Goal: Find specific page/section: Find specific page/section

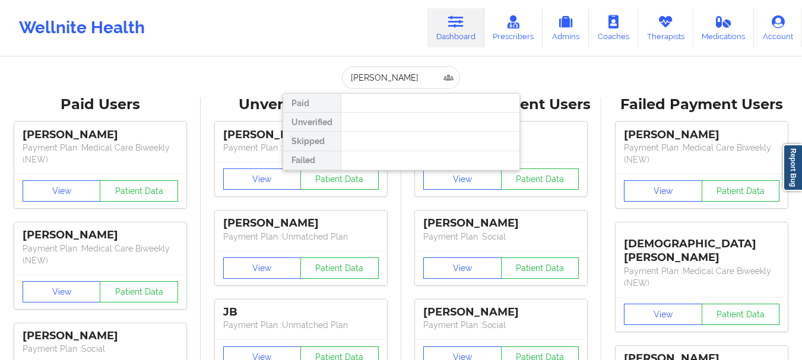
click at [379, 78] on input "[PERSON_NAME]" at bounding box center [401, 77] width 118 height 23
type input "[PERSON_NAME]"
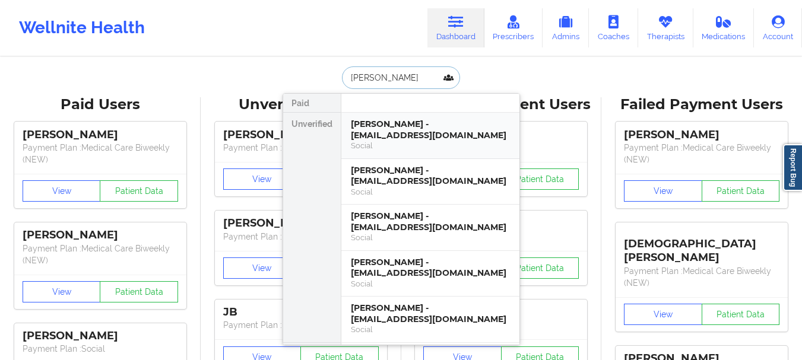
click at [422, 120] on div "[PERSON_NAME] - [EMAIL_ADDRESS][DOMAIN_NAME]" at bounding box center [430, 130] width 159 height 22
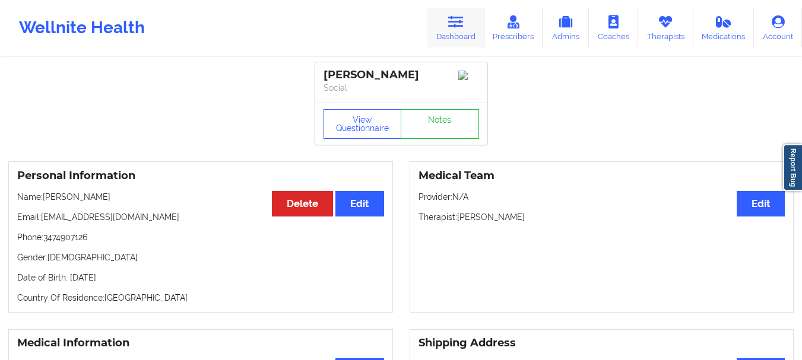
click at [468, 23] on link "Dashboard" at bounding box center [455, 27] width 57 height 39
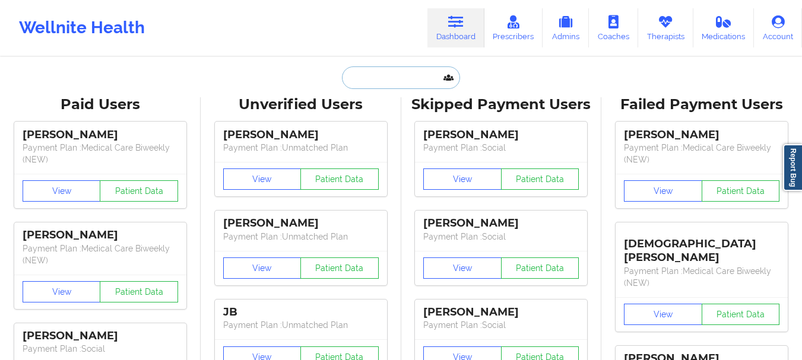
click at [381, 78] on input "text" at bounding box center [401, 77] width 118 height 23
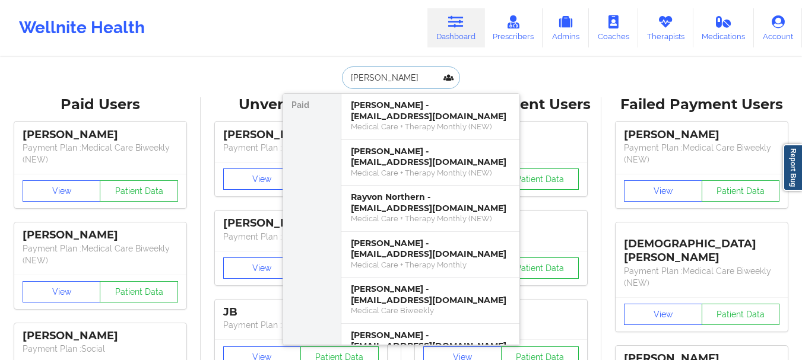
type input "[PERSON_NAME]"
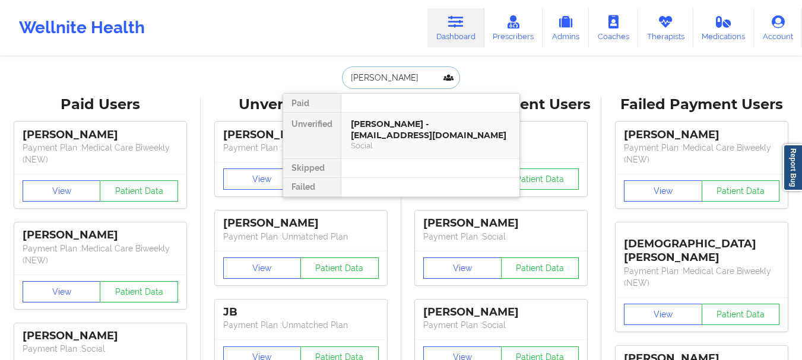
click at [393, 139] on div "[PERSON_NAME] - [EMAIL_ADDRESS][DOMAIN_NAME]" at bounding box center [430, 130] width 159 height 22
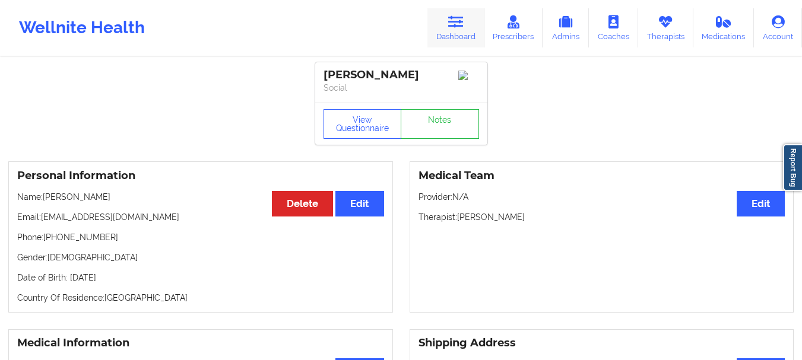
drag, startPoint x: 443, startPoint y: 49, endPoint x: 450, endPoint y: 43, distance: 9.3
click at [450, 43] on div "Wellnite Health Dashboard Prescribers Admins Coaches Therapists Medications Acc…" at bounding box center [401, 27] width 802 height 47
click at [452, 42] on link "Dashboard" at bounding box center [455, 27] width 57 height 39
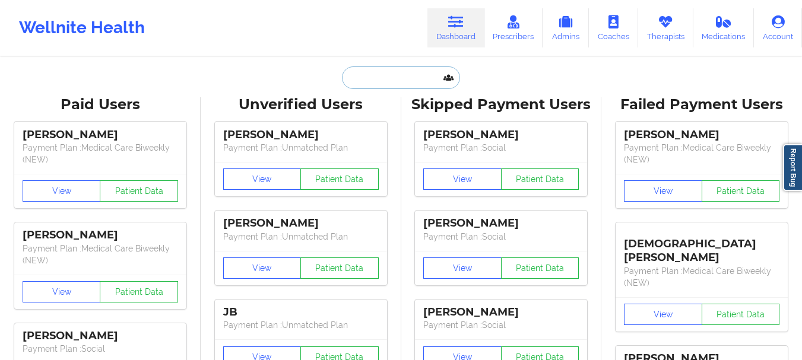
click at [396, 74] on input "text" at bounding box center [401, 77] width 118 height 23
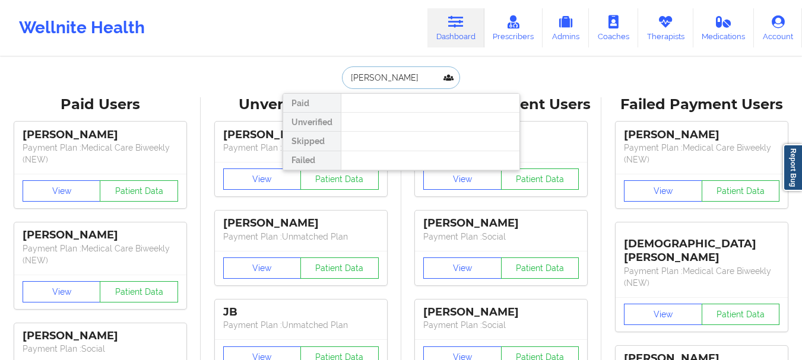
click at [387, 79] on input "[PERSON_NAME]" at bounding box center [401, 77] width 118 height 23
click at [387, 78] on input "[PERSON_NAME]" at bounding box center [401, 77] width 118 height 23
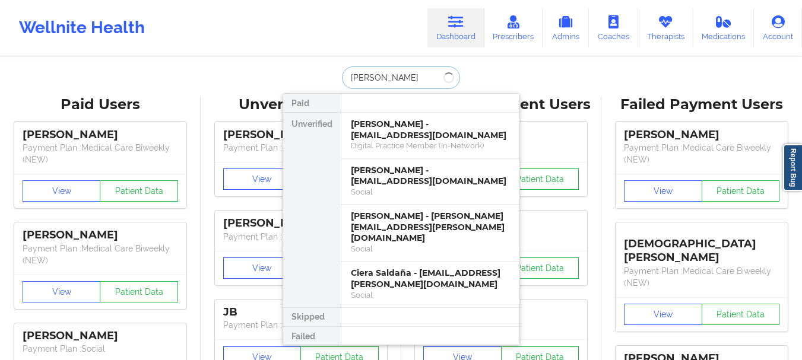
type input "[PERSON_NAME]"
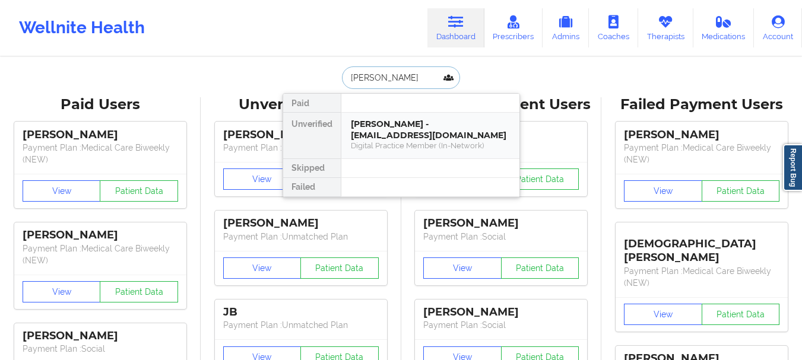
click at [441, 132] on div "[PERSON_NAME] - [EMAIL_ADDRESS][DOMAIN_NAME]" at bounding box center [430, 130] width 159 height 22
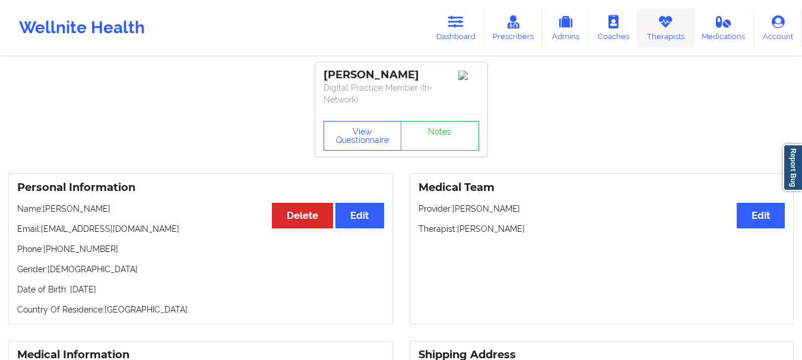
click at [669, 29] on link "Therapists" at bounding box center [665, 27] width 55 height 39
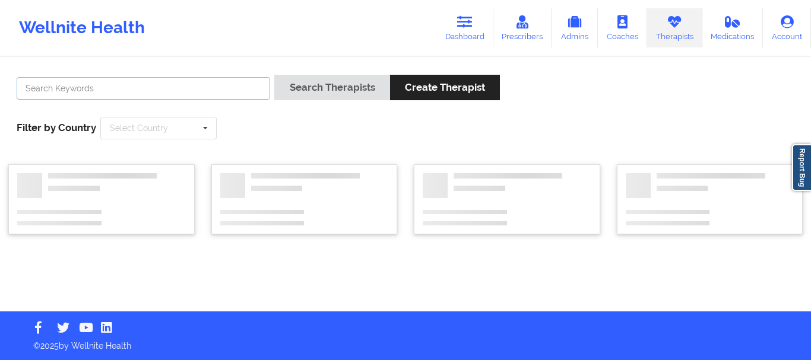
click at [100, 85] on input "text" at bounding box center [143, 88] width 253 height 23
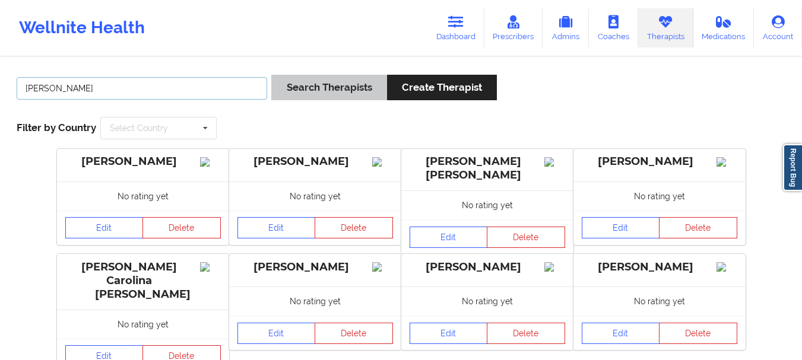
type input "[PERSON_NAME]"
click at [280, 87] on button "Search Therapists" at bounding box center [328, 88] width 115 height 26
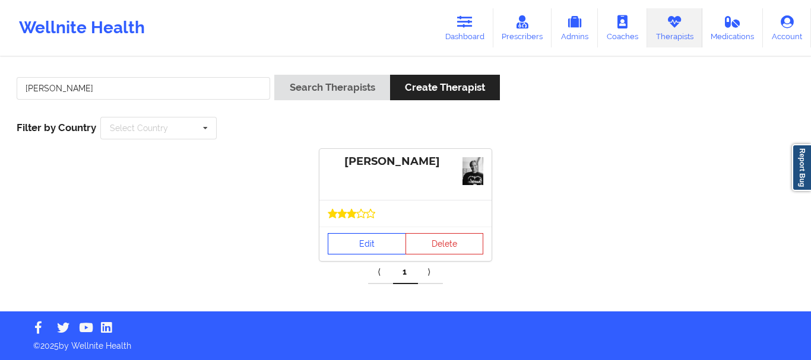
click at [375, 244] on link "Edit" at bounding box center [367, 243] width 78 height 21
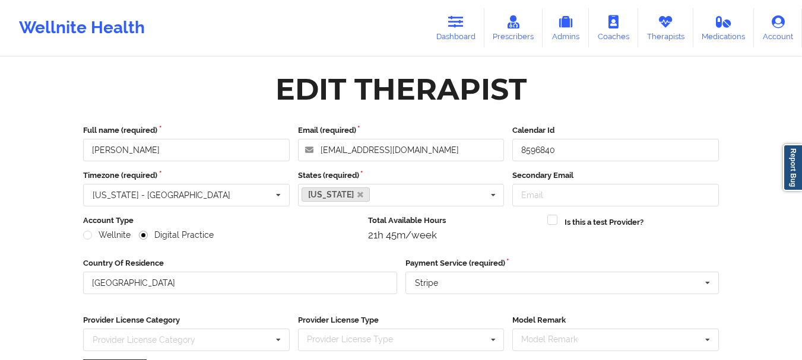
scroll to position [172, 0]
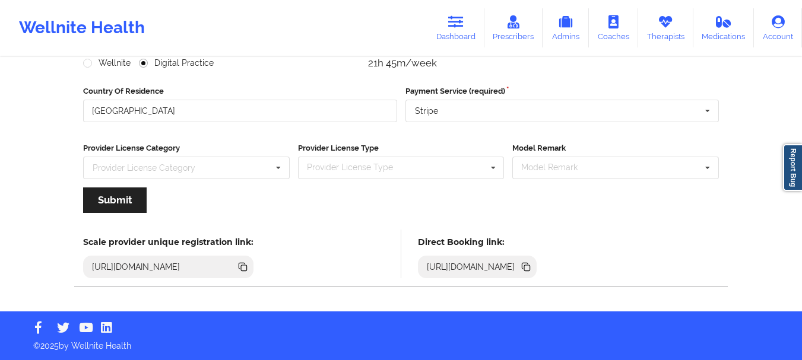
click at [247, 269] on icon at bounding box center [244, 268] width 6 height 6
